Goal: Task Accomplishment & Management: Manage account settings

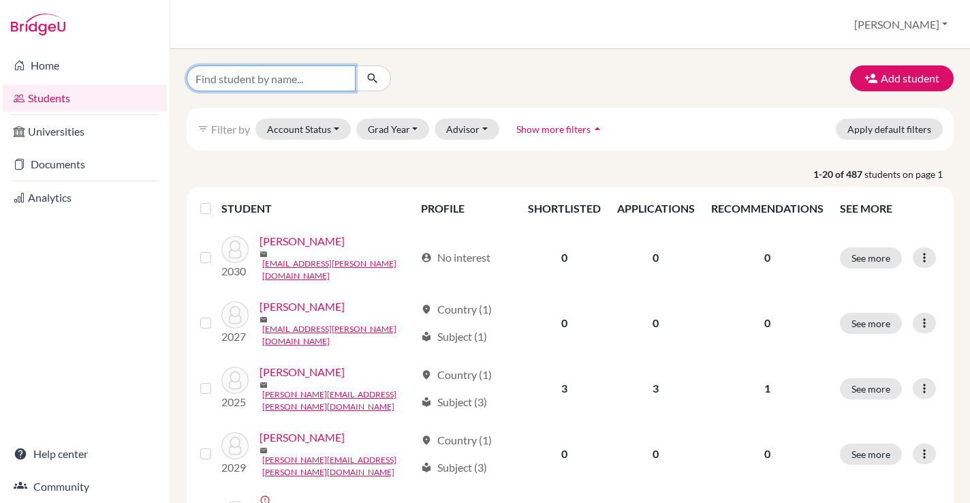
click at [256, 83] on input "Find student by name..." at bounding box center [271, 78] width 169 height 26
type input "kaden"
click at [376, 76] on icon "submit" at bounding box center [373, 79] width 14 height 14
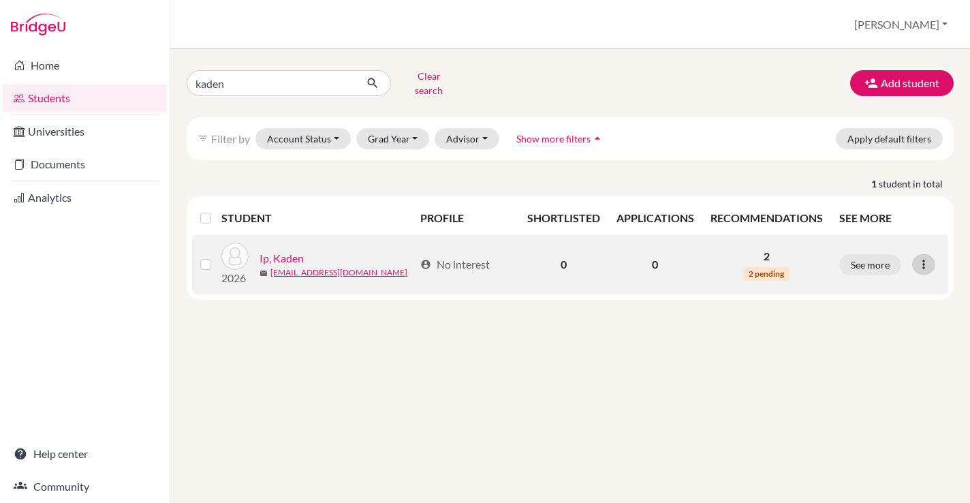
click at [929, 258] on icon at bounding box center [924, 265] width 14 height 14
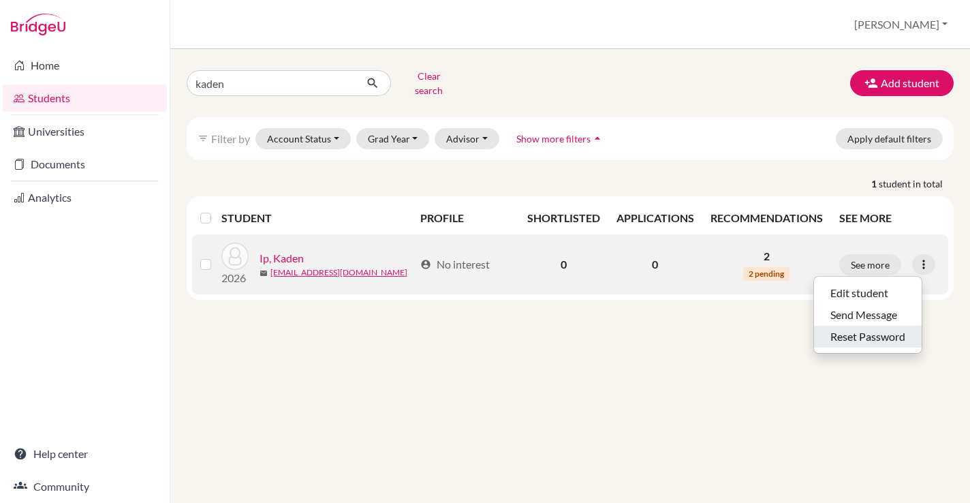
click at [884, 330] on button "Reset Password" at bounding box center [868, 337] width 108 height 22
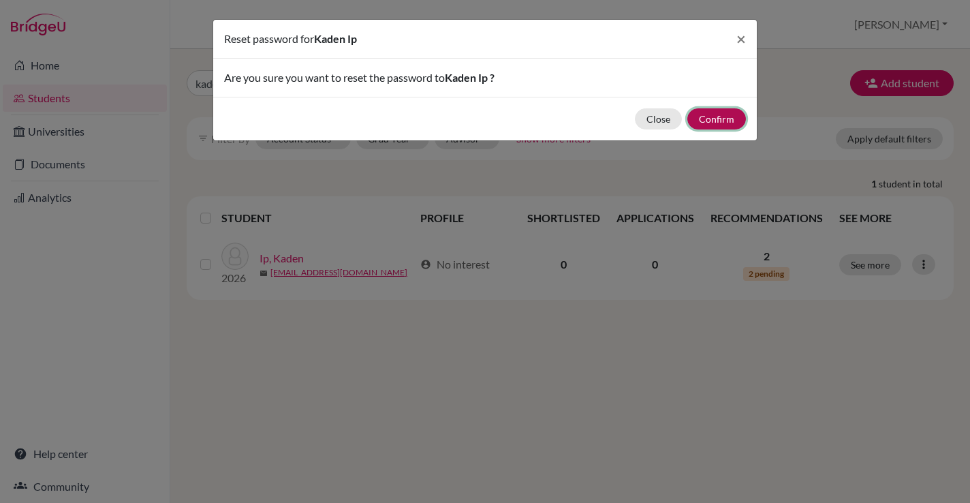
click at [719, 120] on button "Confirm" at bounding box center [717, 118] width 59 height 21
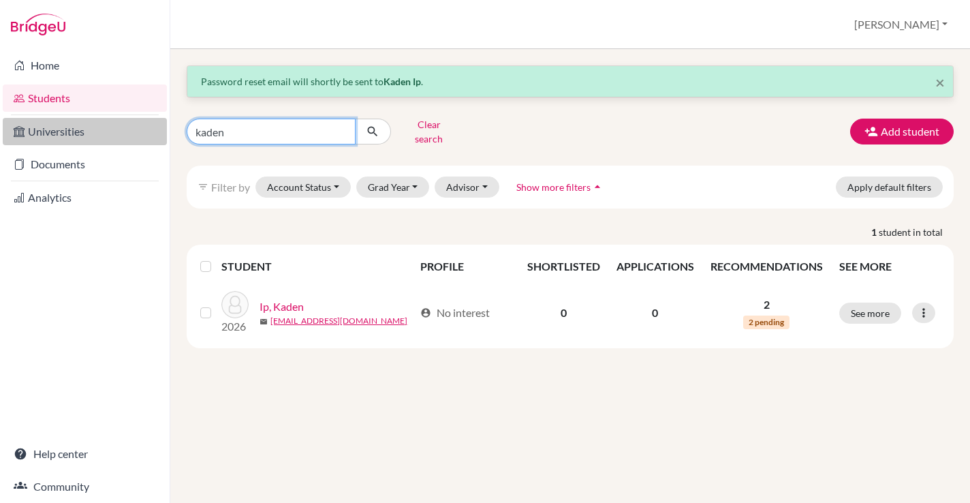
drag, startPoint x: 249, startPoint y: 126, endPoint x: 100, endPoint y: 133, distance: 149.4
click at [100, 133] on div "Home Students Universities Documents Analytics Help center Community Students o…" at bounding box center [485, 251] width 970 height 503
type input "[PERSON_NAME]"
click button "submit" at bounding box center [373, 132] width 36 height 26
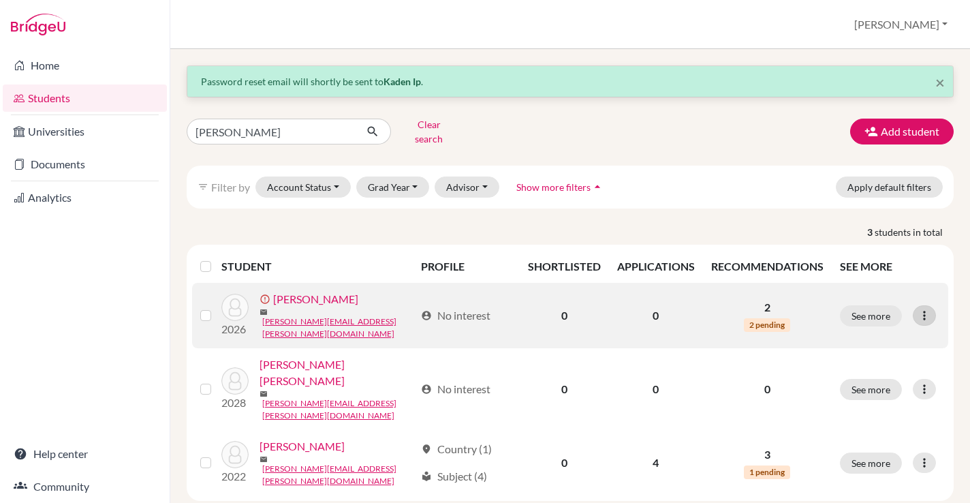
click at [931, 309] on icon at bounding box center [925, 316] width 14 height 14
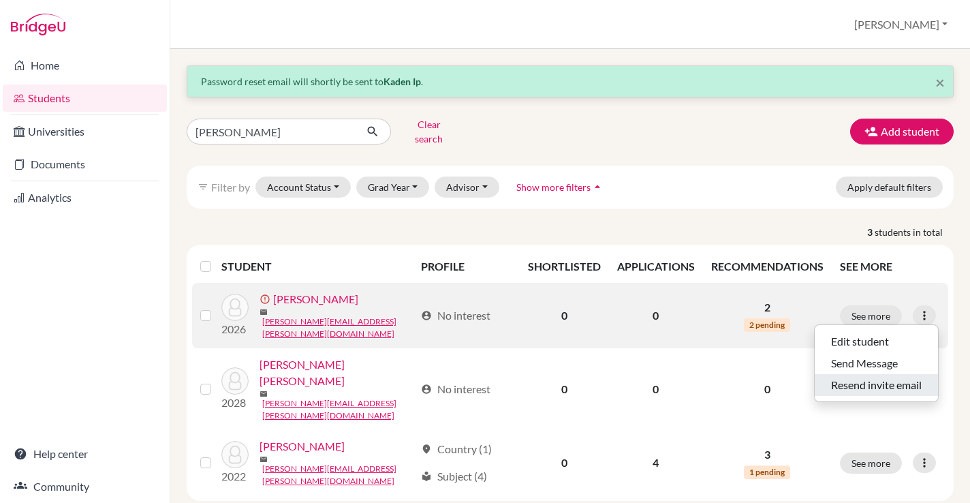
click at [875, 377] on button "Resend invite email" at bounding box center [876, 385] width 123 height 22
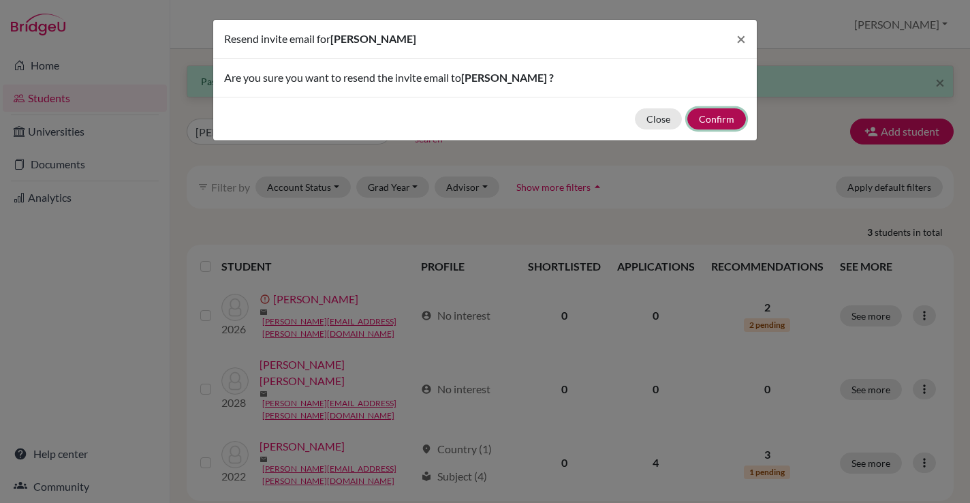
click at [726, 120] on button "Confirm" at bounding box center [717, 118] width 59 height 21
